Goal: Task Accomplishment & Management: Manage account settings

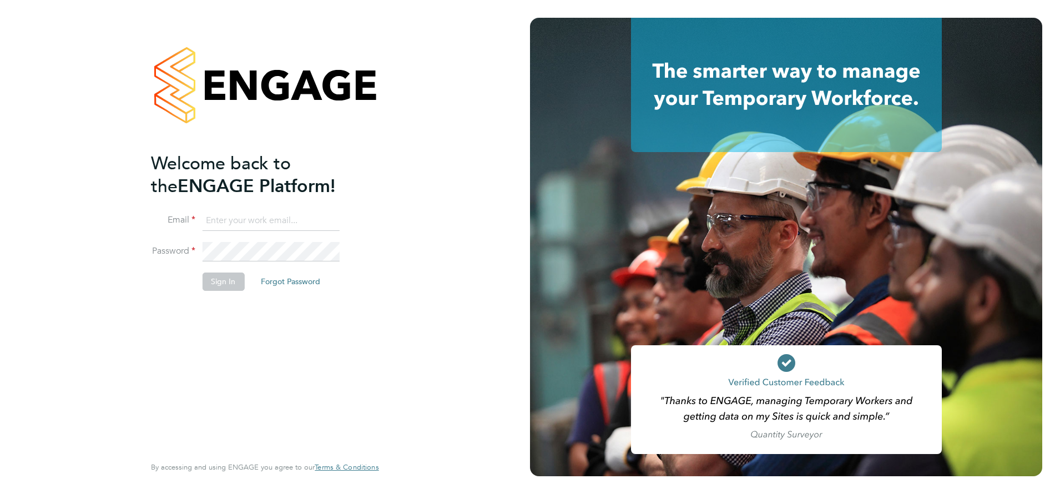
type input "j.belsten@setsquarerecruitment.com"
click at [219, 285] on button "Sign In" at bounding box center [223, 282] width 42 height 18
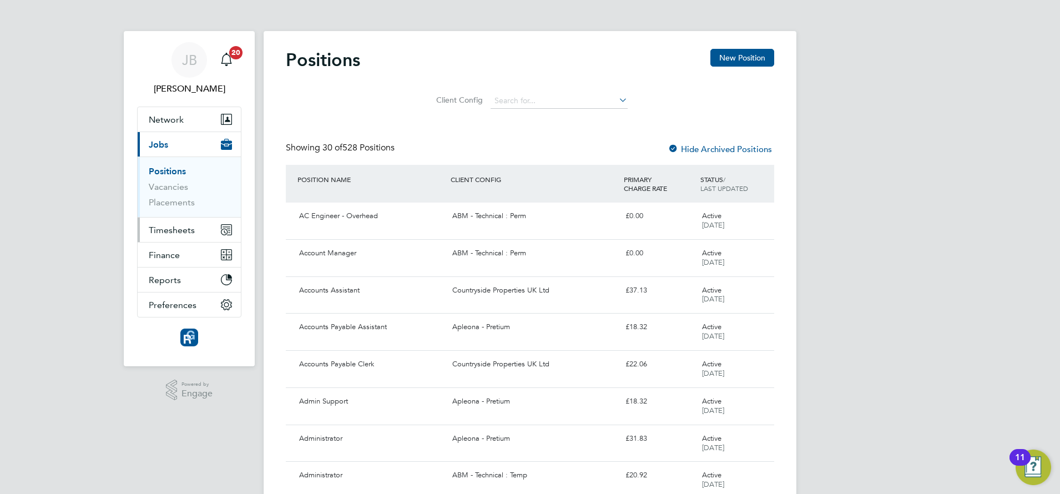
click at [168, 228] on span "Timesheets" at bounding box center [172, 230] width 46 height 11
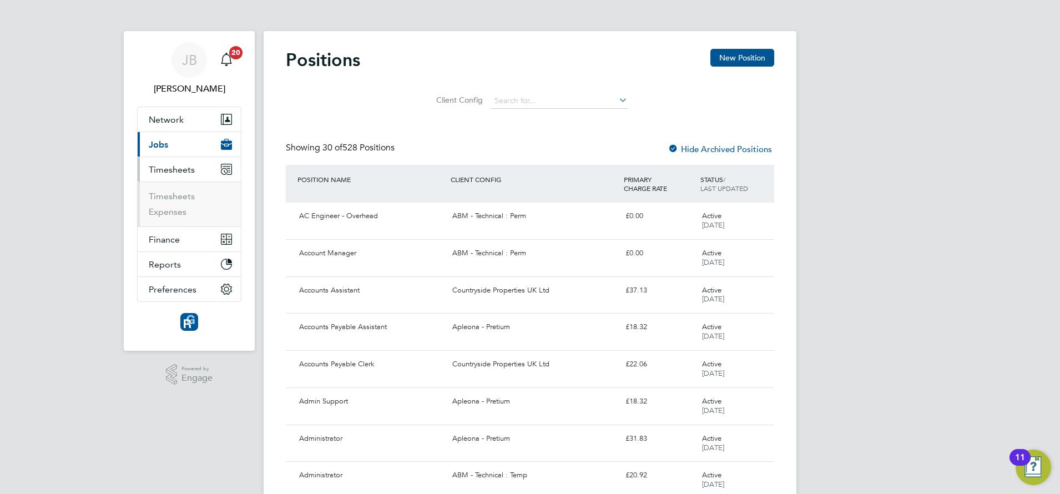
click at [170, 190] on ul "Timesheets Expenses" at bounding box center [189, 204] width 103 height 45
click at [169, 199] on link "Timesheets" at bounding box center [172, 196] width 46 height 11
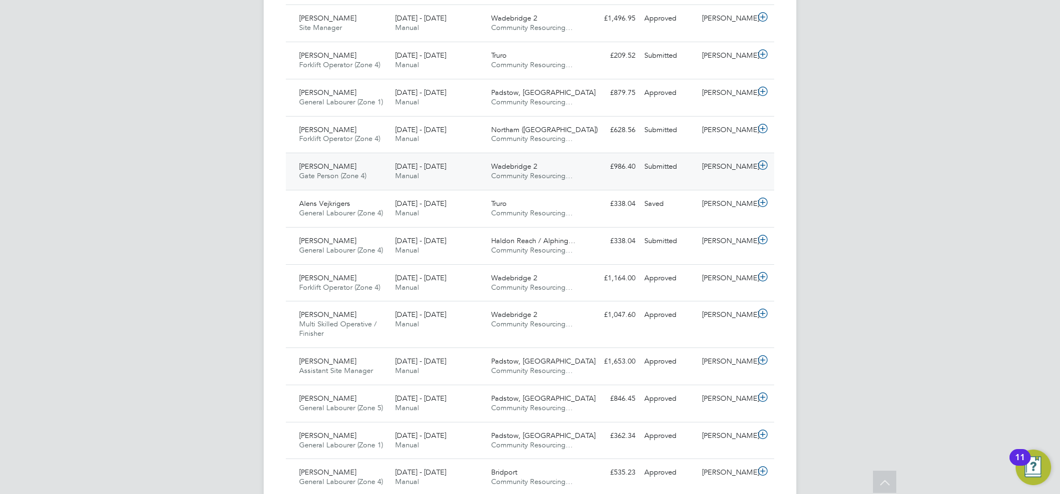
scroll to position [555, 0]
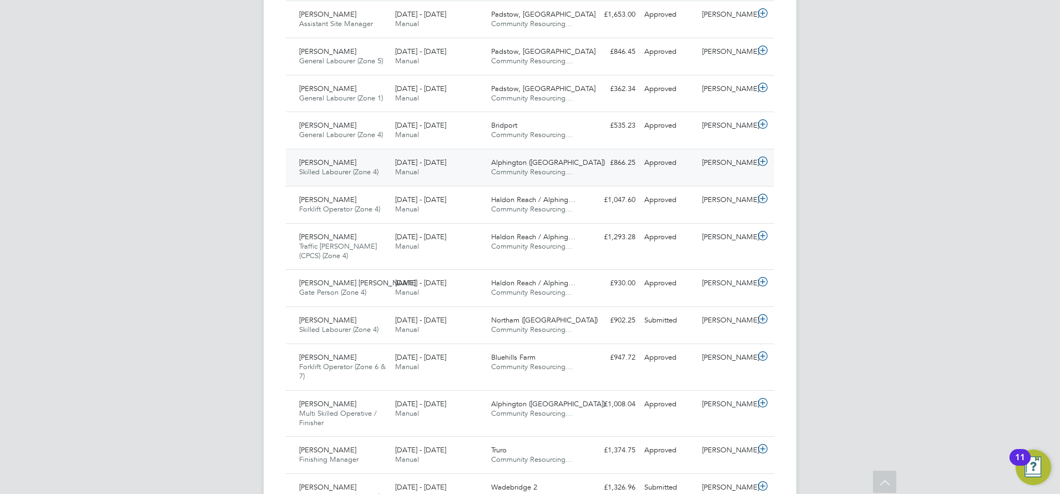
click at [329, 159] on span "[PERSON_NAME]" at bounding box center [327, 162] width 57 height 9
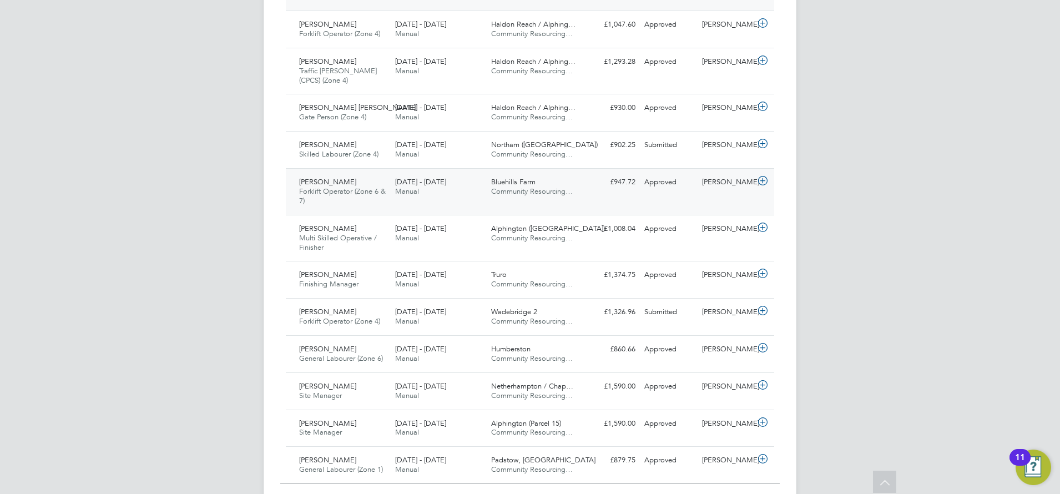
scroll to position [1174, 0]
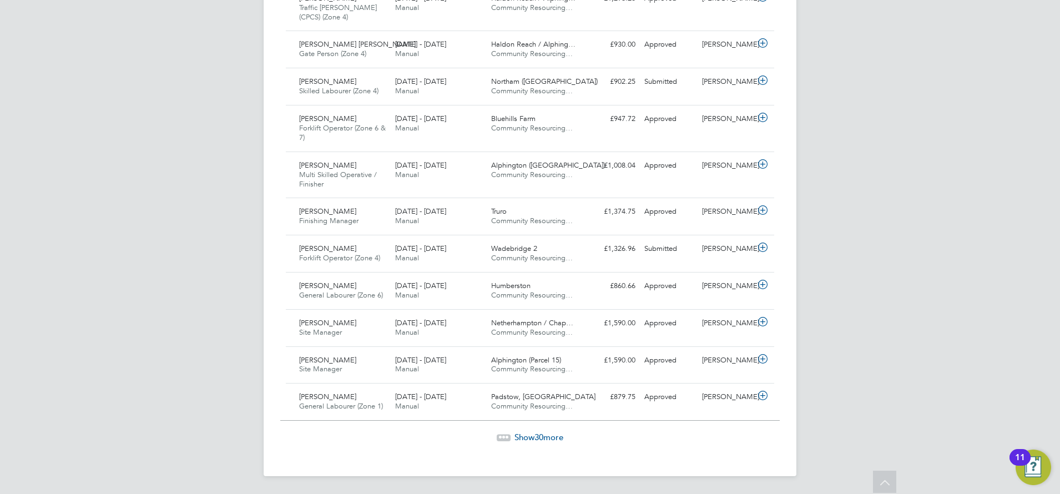
click at [529, 440] on span "Show 30 more" at bounding box center [539, 437] width 49 height 11
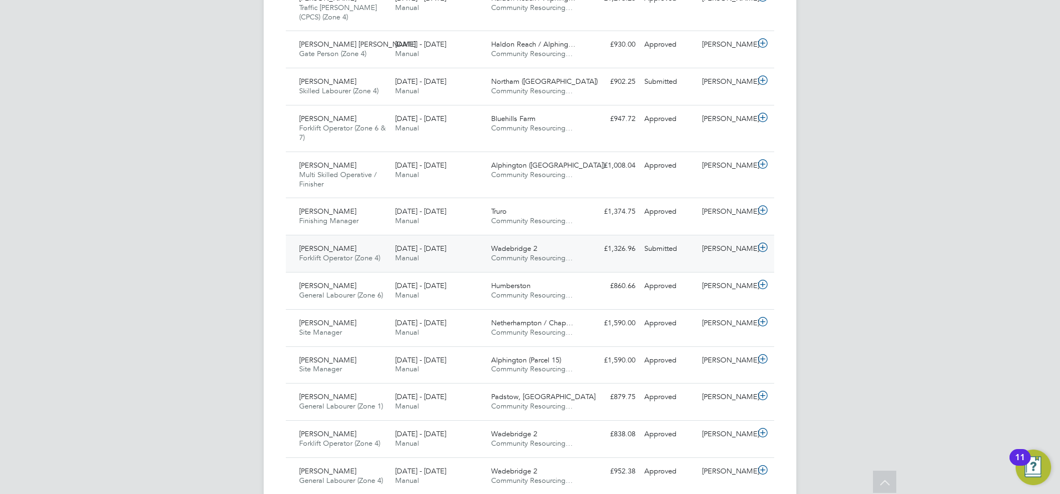
scroll to position [28, 97]
click at [320, 175] on span "Multi Skilled Operative / Finisher" at bounding box center [338, 179] width 78 height 19
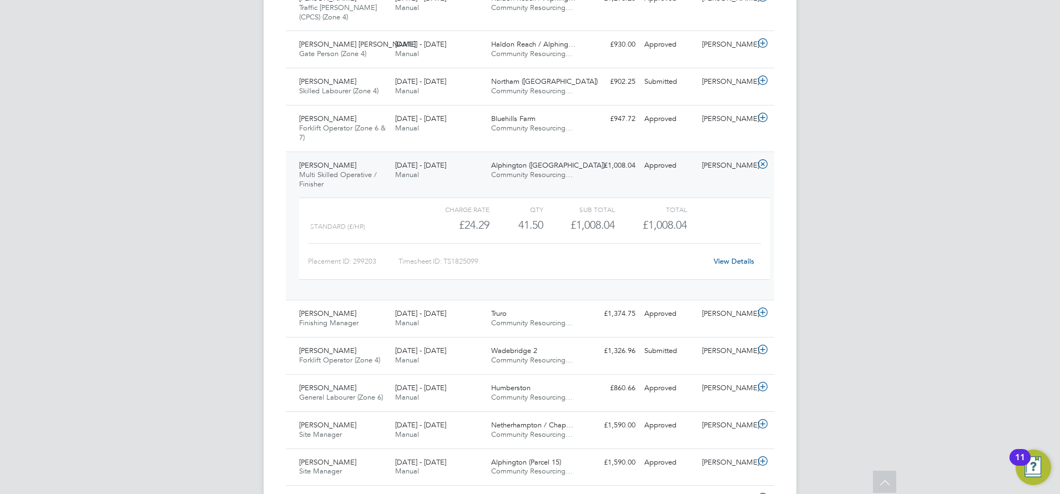
click at [320, 173] on span "Multi Skilled Operative / Finisher" at bounding box center [338, 179] width 78 height 19
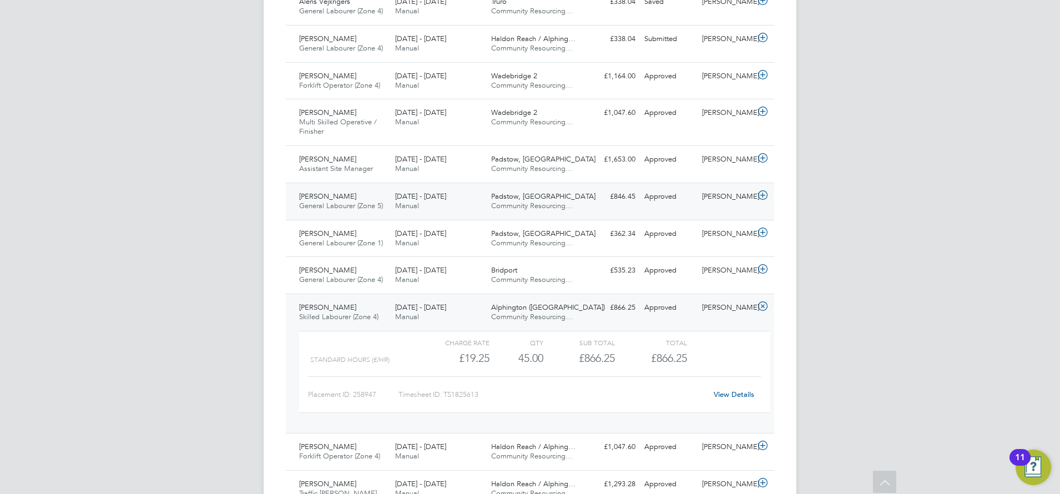
scroll to position [619, 0]
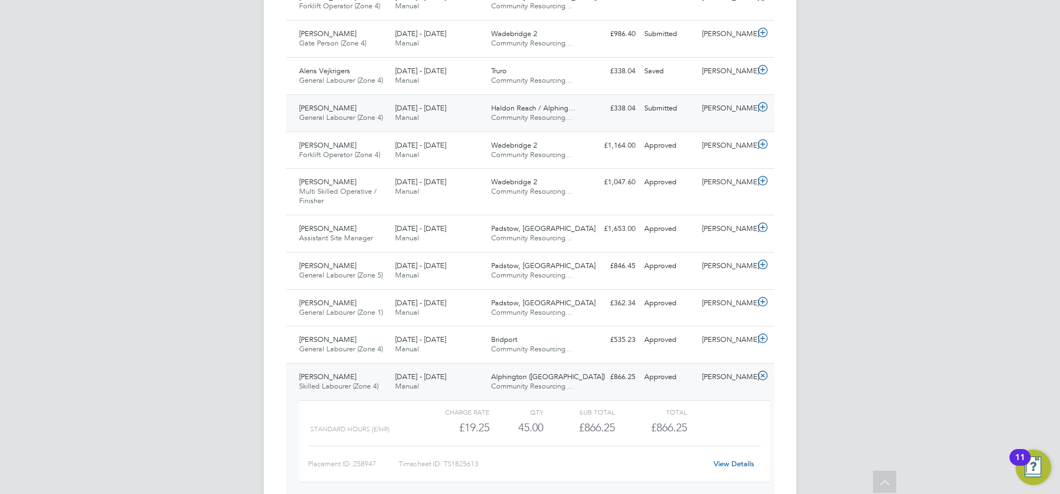
click at [330, 111] on span "[PERSON_NAME]" at bounding box center [327, 107] width 57 height 9
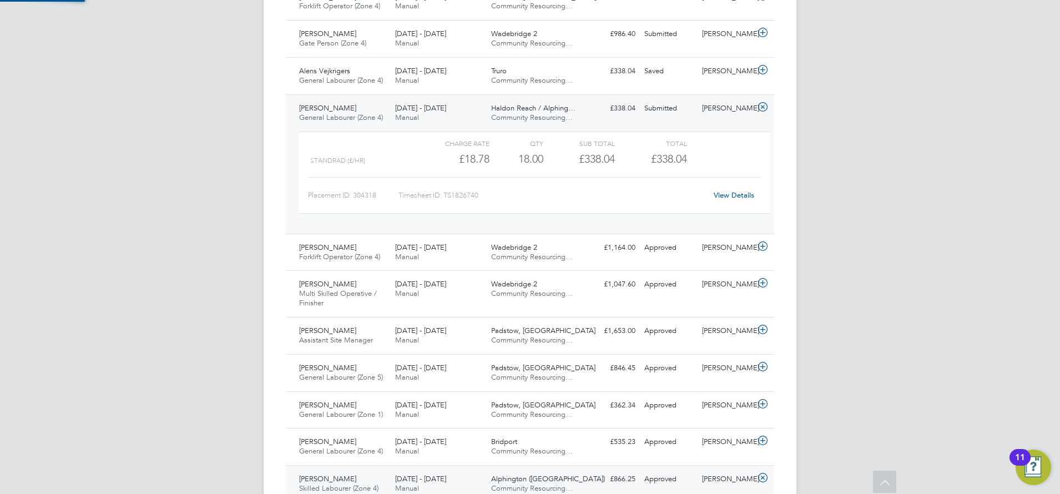
scroll to position [19, 108]
click at [714, 198] on link "View Details" at bounding box center [734, 194] width 41 height 9
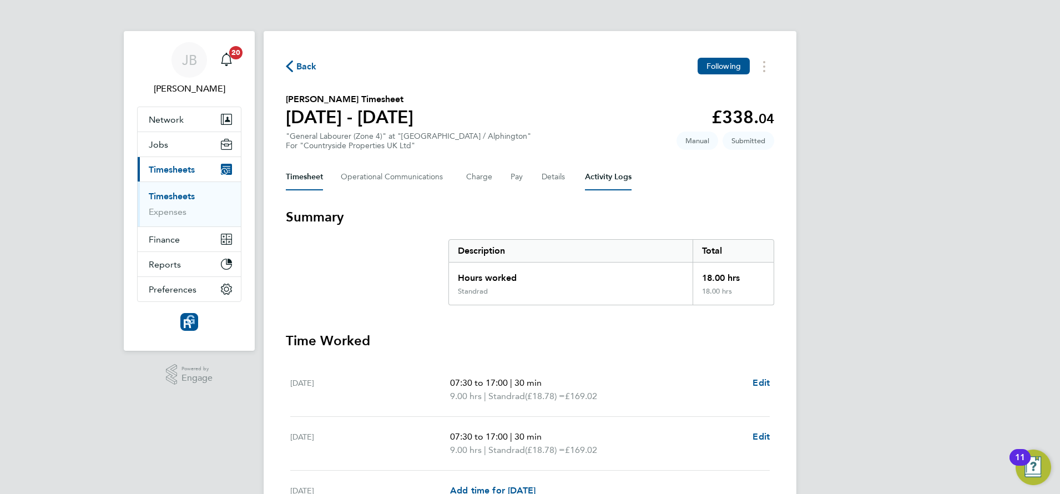
click at [602, 173] on Logs-tab "Activity Logs" at bounding box center [608, 177] width 47 height 27
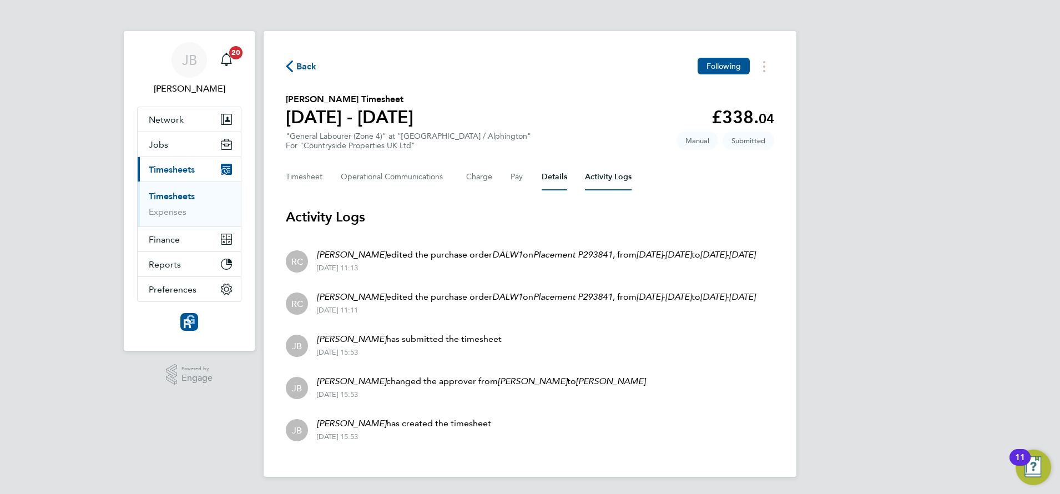
click at [555, 174] on button "Details" at bounding box center [555, 177] width 26 height 27
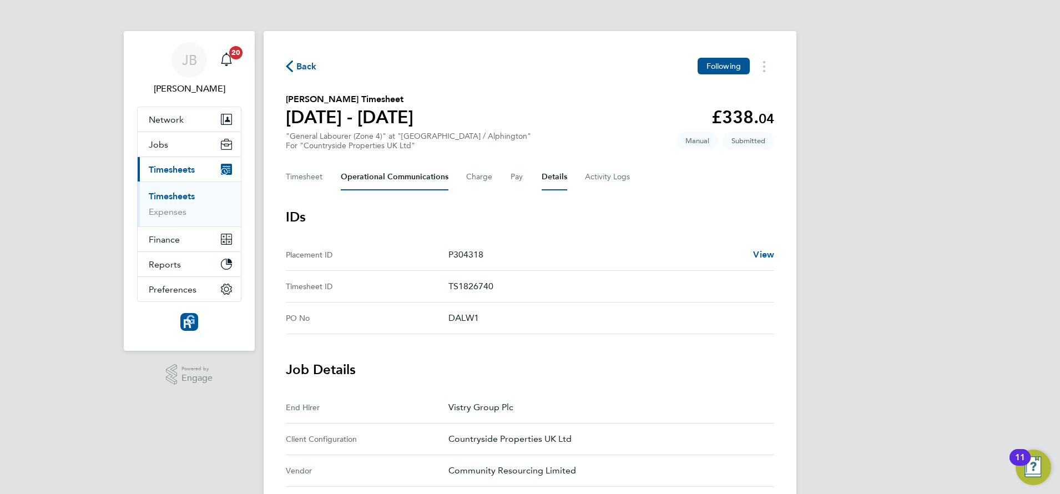
click at [418, 170] on Communications-tab "Operational Communications" at bounding box center [395, 177] width 108 height 27
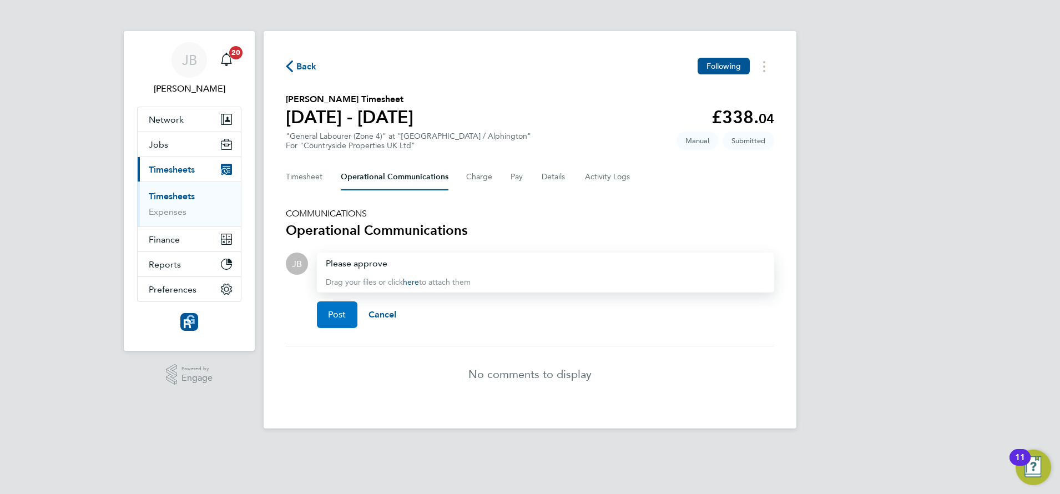
click at [331, 318] on span "Post" at bounding box center [337, 314] width 18 height 11
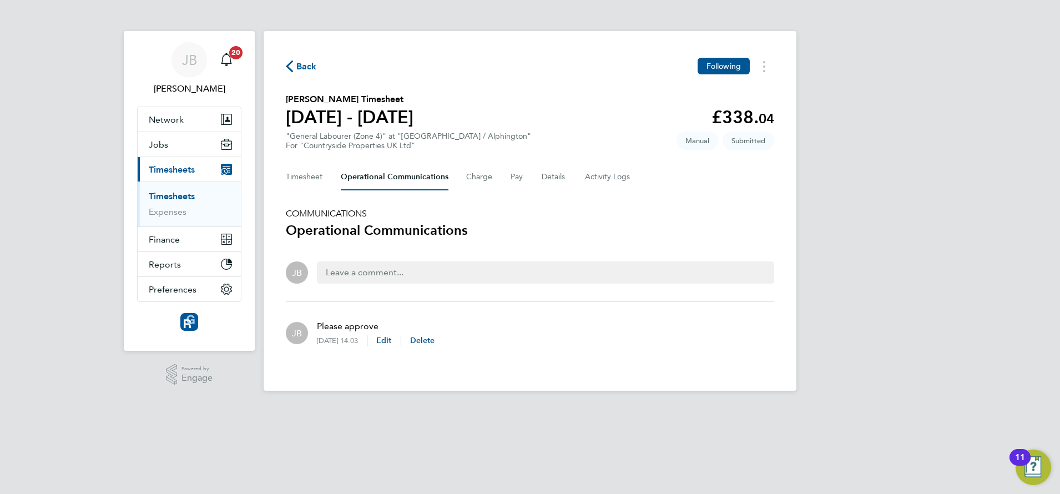
click at [309, 68] on span "Back" at bounding box center [306, 66] width 21 height 13
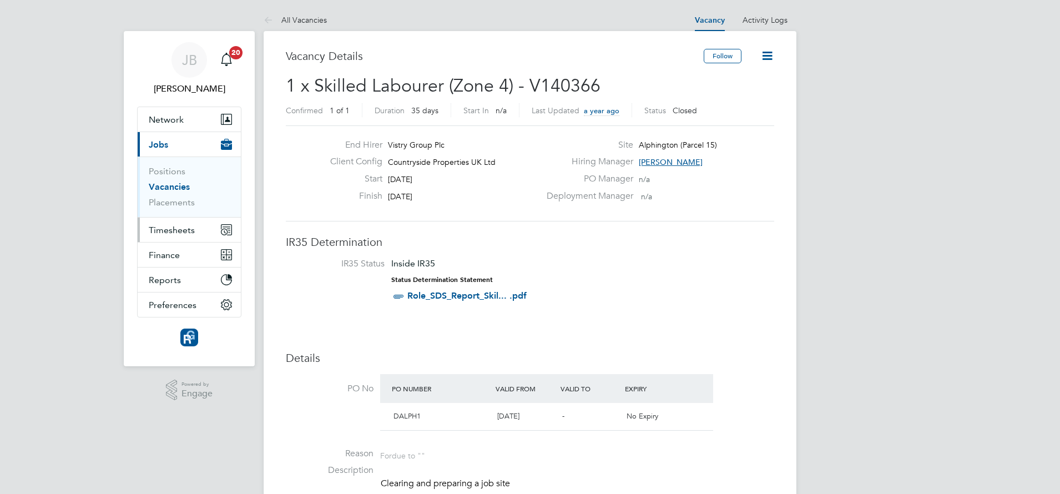
click at [169, 229] on span "Timesheets" at bounding box center [172, 230] width 46 height 11
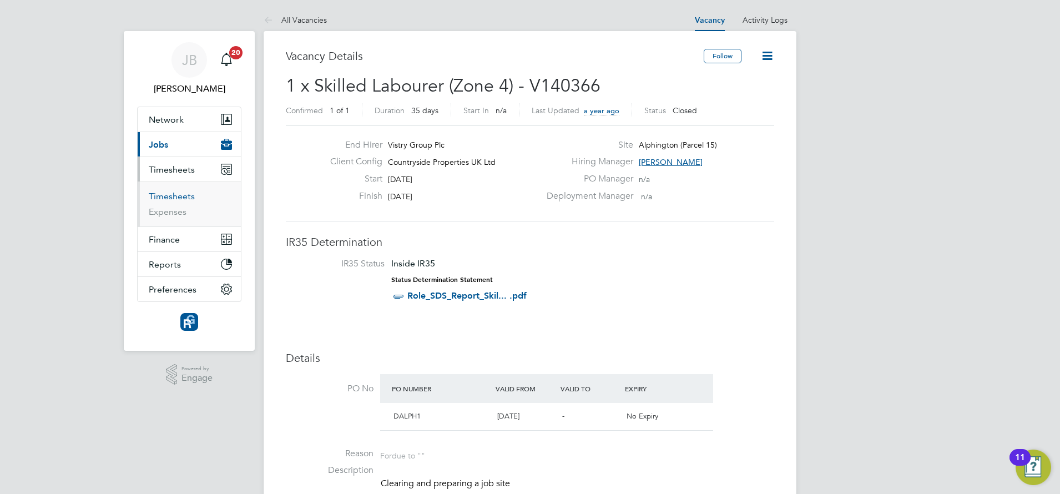
click at [165, 193] on link "Timesheets" at bounding box center [172, 196] width 46 height 11
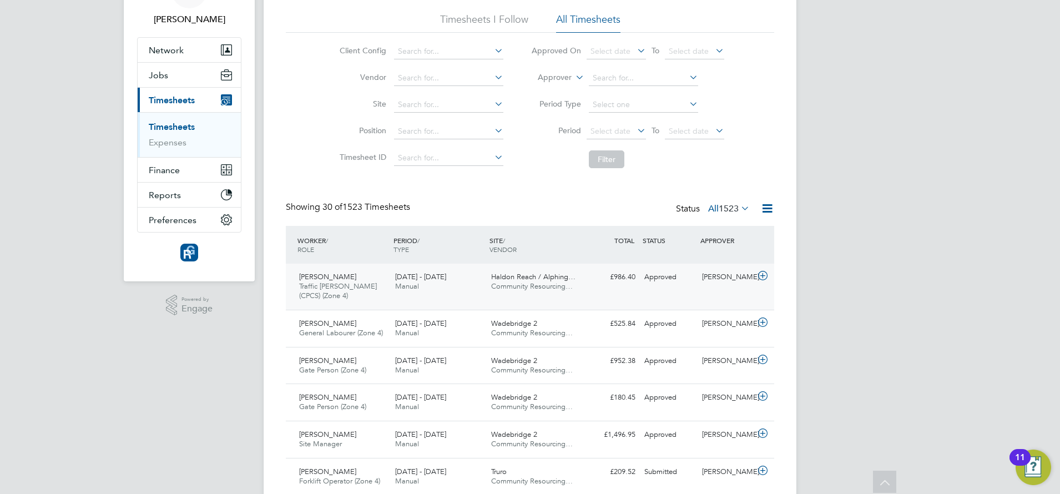
scroll to position [6, 6]
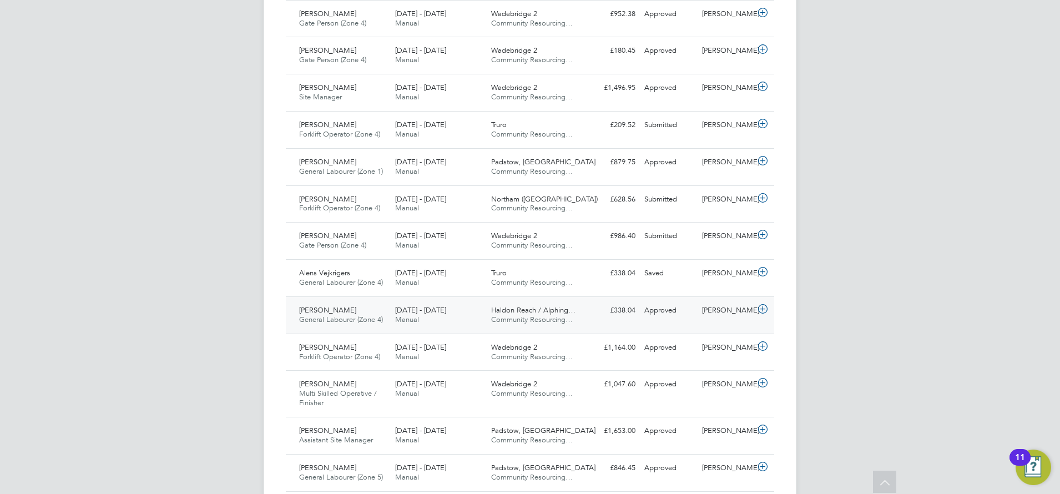
click at [324, 326] on div "[PERSON_NAME] General Labourer (Zone 4) [DATE] - [DATE]" at bounding box center [343, 315] width 96 height 28
